Goal: Transaction & Acquisition: Subscribe to service/newsletter

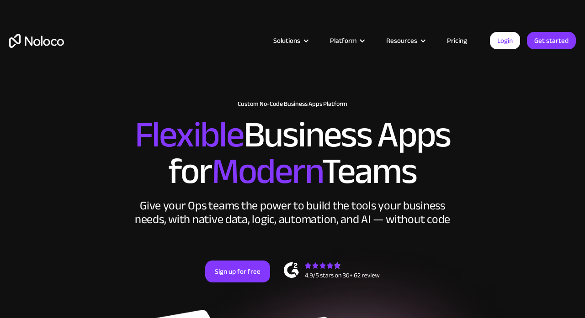
click at [453, 42] on link "Pricing" at bounding box center [456, 41] width 43 height 12
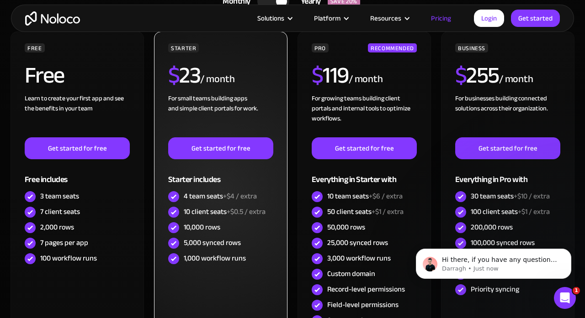
scroll to position [322, 0]
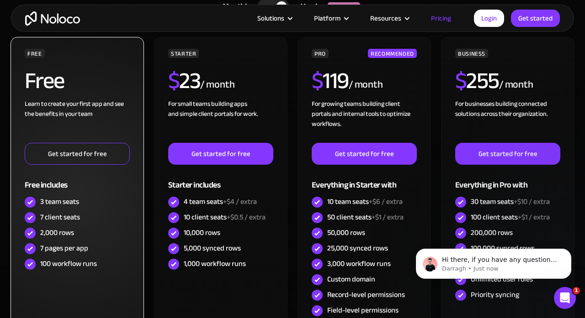
click at [116, 160] on link "Get started for free" at bounding box center [77, 154] width 105 height 22
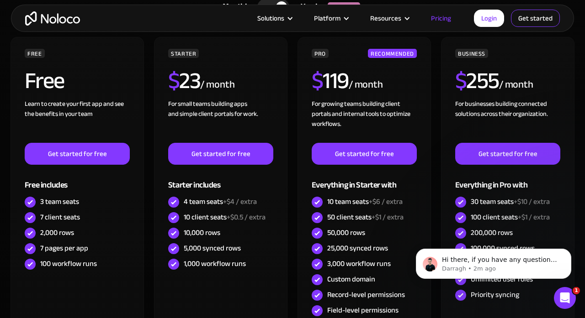
click at [0, 0] on link "Get started" at bounding box center [0, 0] width 0 height 0
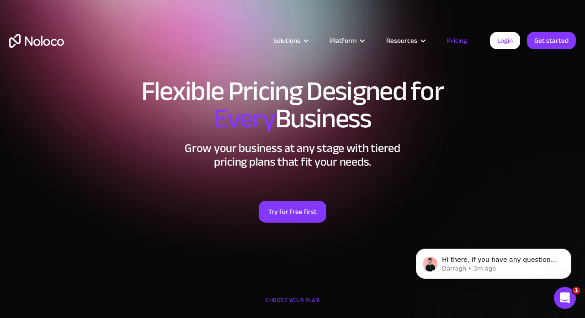
scroll to position [0, 0]
click at [294, 220] on link "Try for free first" at bounding box center [293, 212] width 68 height 22
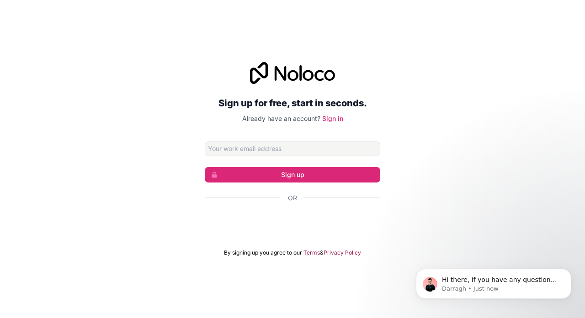
click at [167, 218] on div "Sign up for free, start in seconds. Already have an account? Sign in Sign up Or…" at bounding box center [292, 159] width 585 height 220
click at [277, 145] on input "Email address" at bounding box center [292, 149] width 175 height 15
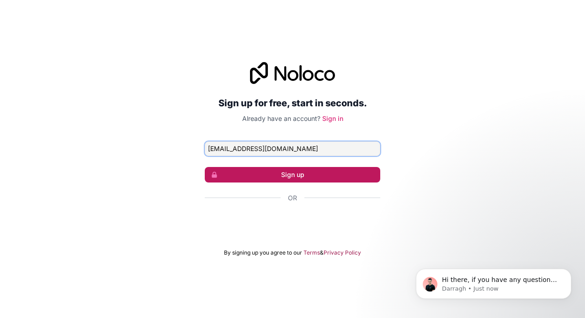
type input "andre24ct@gmail.com"
click at [314, 178] on button "Sign up" at bounding box center [292, 175] width 175 height 16
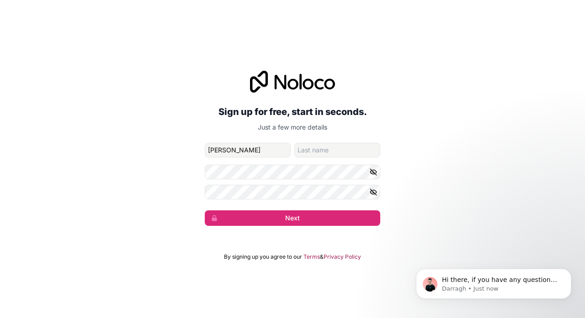
type input "Andrea"
type input "Amata"
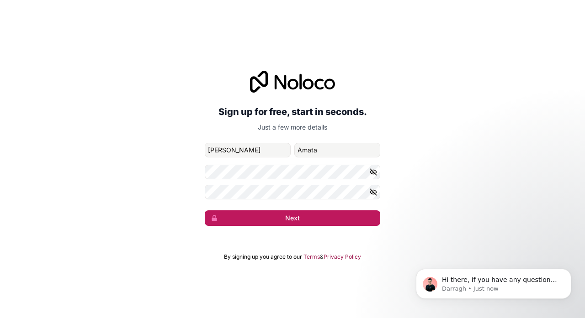
click at [280, 217] on button "Next" at bounding box center [292, 219] width 175 height 16
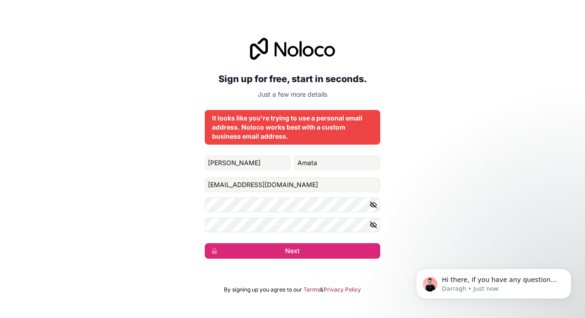
click at [373, 205] on icon "button" at bounding box center [372, 204] width 1 height 1
click at [375, 224] on icon "button" at bounding box center [373, 225] width 8 height 8
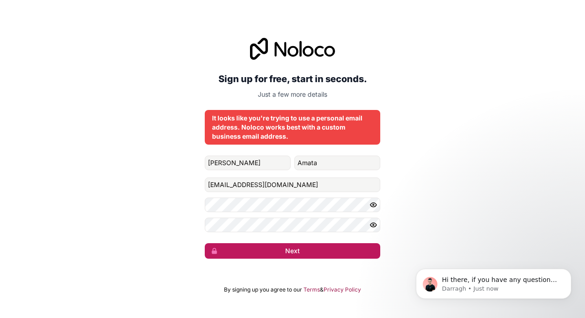
click at [328, 249] on button "Next" at bounding box center [292, 251] width 175 height 16
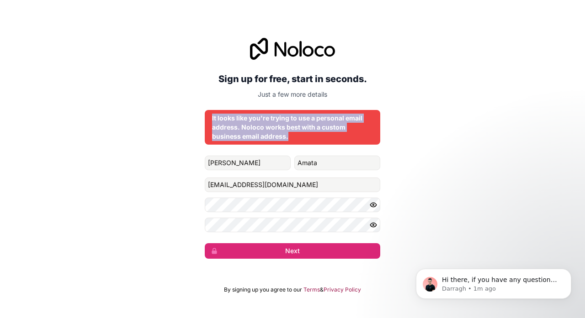
drag, startPoint x: 290, startPoint y: 137, endPoint x: 203, endPoint y: 114, distance: 89.9
click at [203, 114] on div "Sign up for free, start in seconds. Just a few more details It looks like you'r…" at bounding box center [292, 148] width 585 height 247
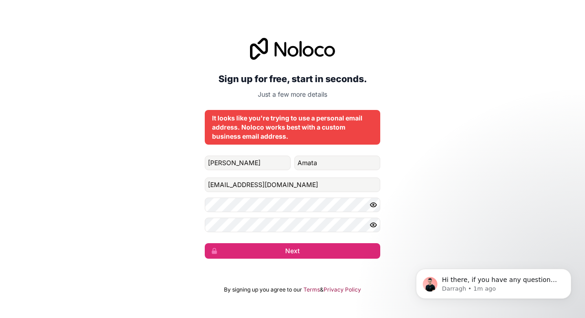
click at [174, 222] on div "Sign up for free, start in seconds. Just a few more details It looks like you'r…" at bounding box center [292, 148] width 585 height 247
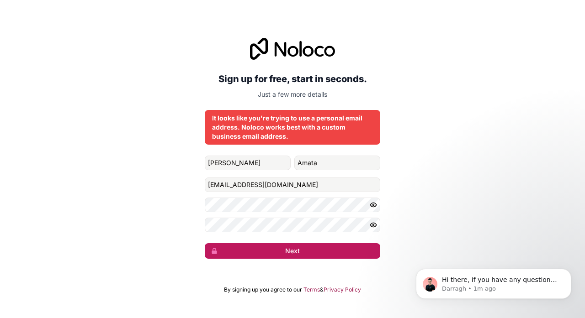
click at [281, 252] on button "Next" at bounding box center [292, 251] width 175 height 16
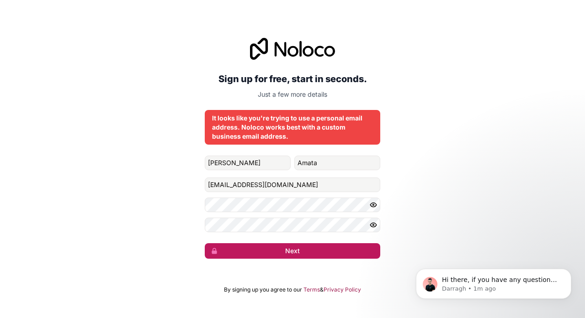
click at [281, 252] on button "Next" at bounding box center [292, 251] width 175 height 16
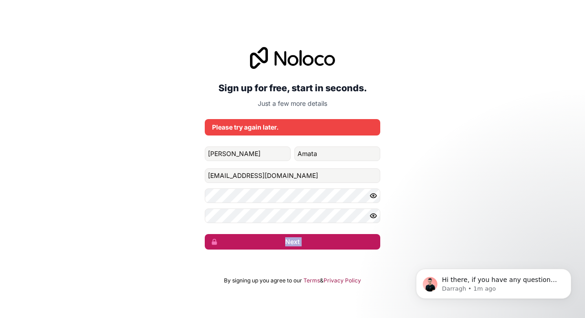
click at [281, 252] on div "Sign up for free, start in seconds. Just a few more details Please try again la…" at bounding box center [292, 148] width 585 height 228
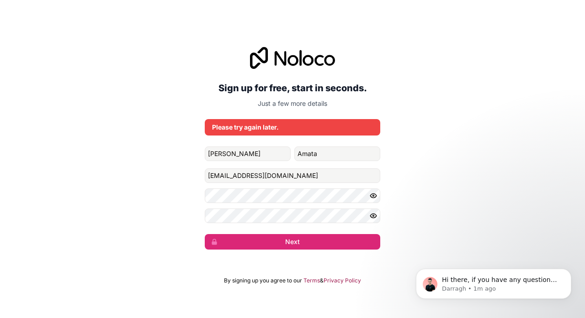
click at [242, 127] on div "Please try again later." at bounding box center [292, 127] width 161 height 9
click at [155, 154] on div "Sign up for free, start in seconds. Just a few more details Please try again la…" at bounding box center [292, 148] width 585 height 228
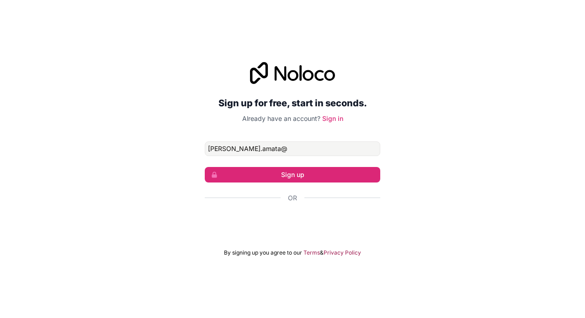
click at [307, 227] on div "Accedi con Google. Si apre in una nuova scheda" at bounding box center [292, 223] width 175 height 20
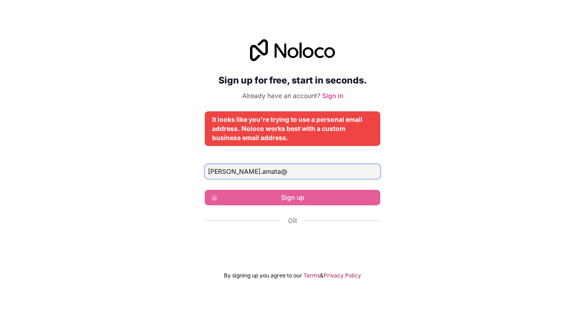
click at [297, 175] on input "[PERSON_NAME].amata@" at bounding box center [292, 171] width 175 height 15
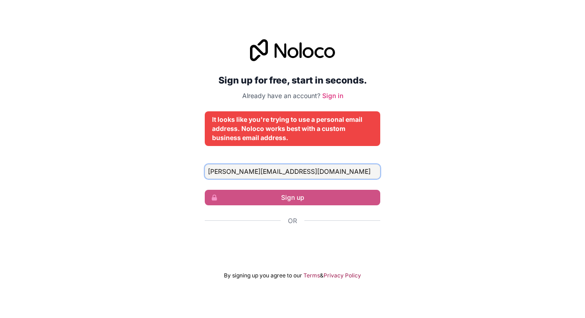
type input "[PERSON_NAME][EMAIL_ADDRESS][DOMAIN_NAME]"
